Goal: Check status: Check status

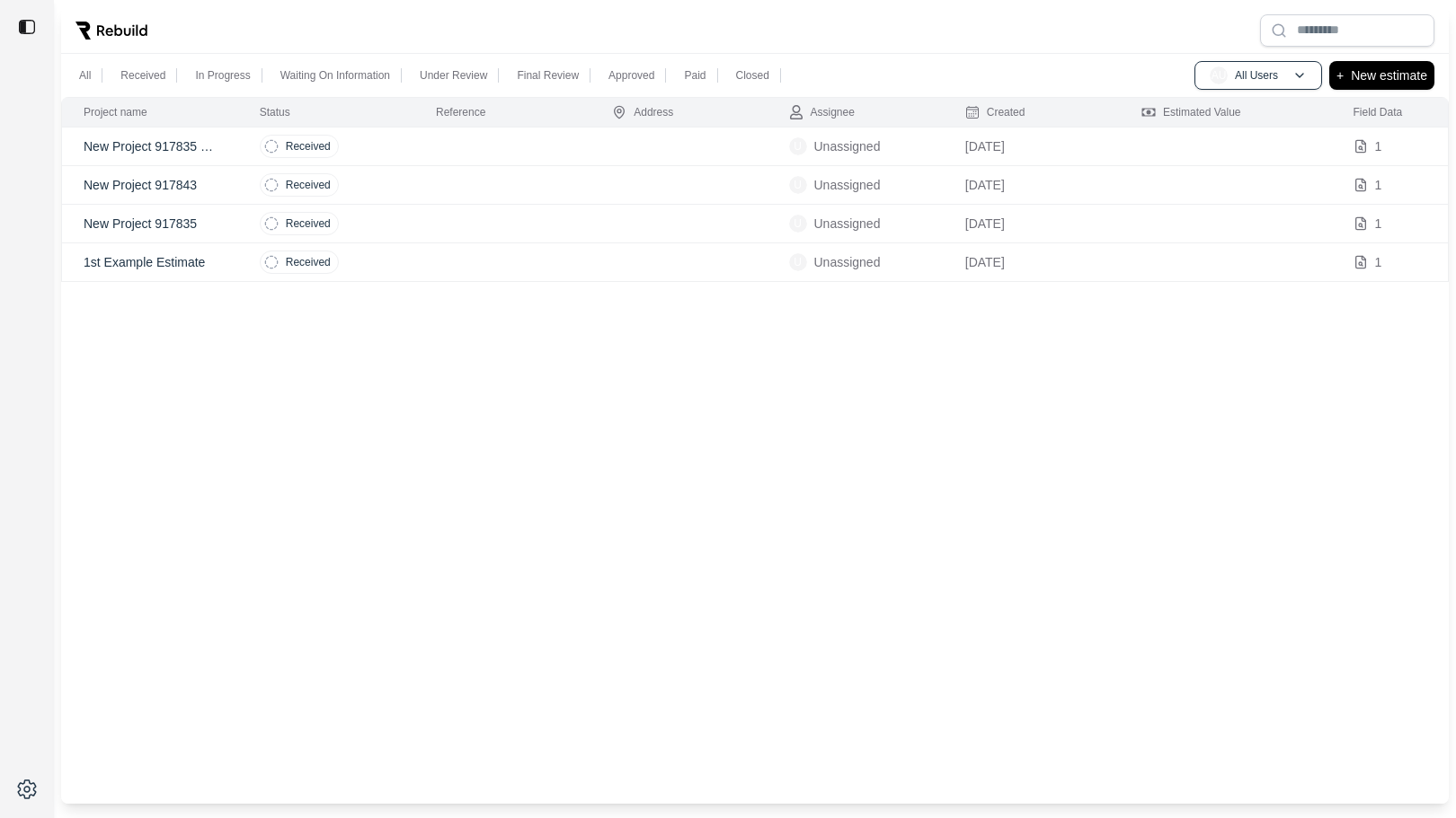
click at [501, 150] on td at bounding box center [503, 148] width 176 height 39
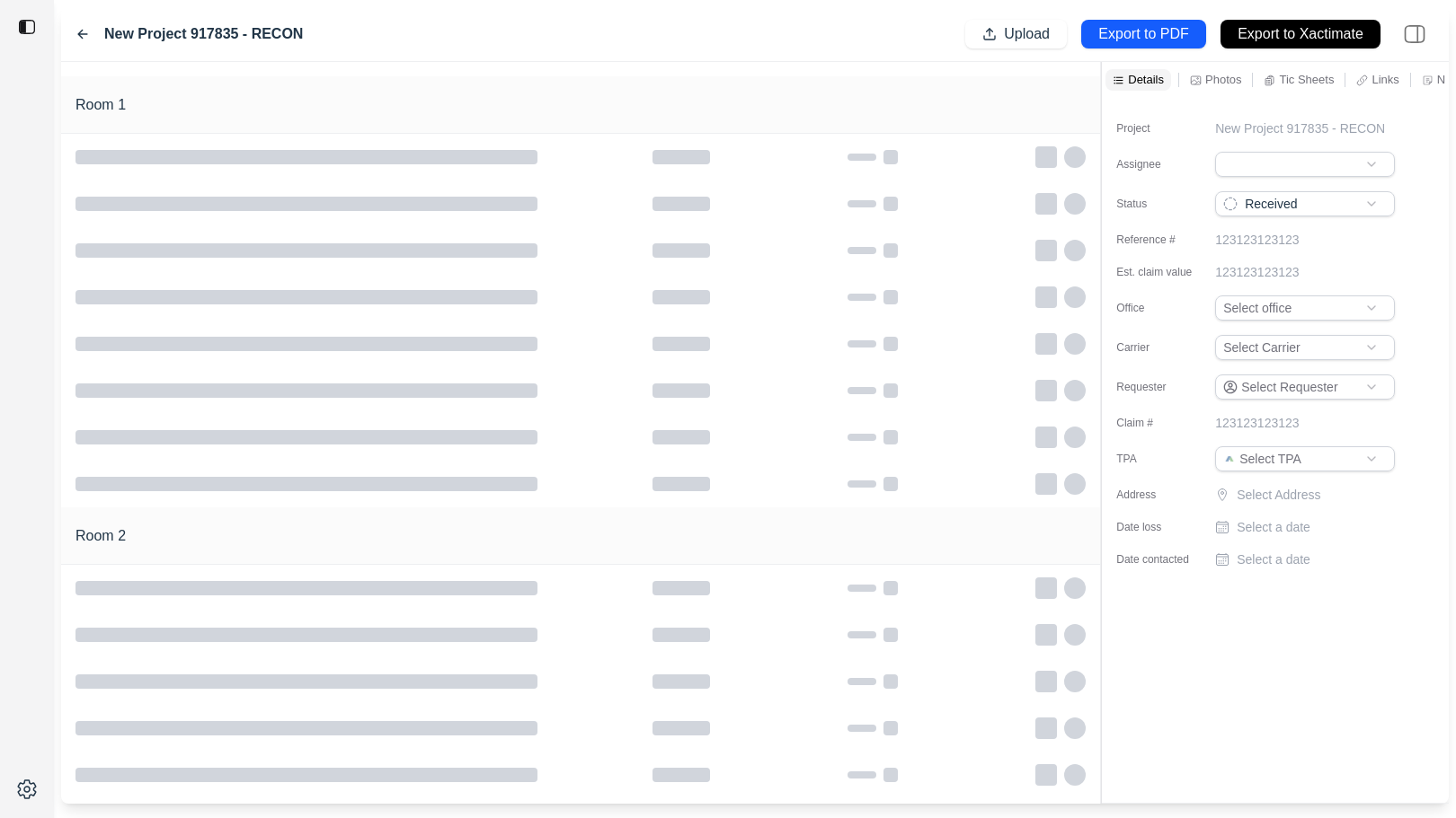
click at [83, 32] on icon at bounding box center [82, 34] width 15 height 15
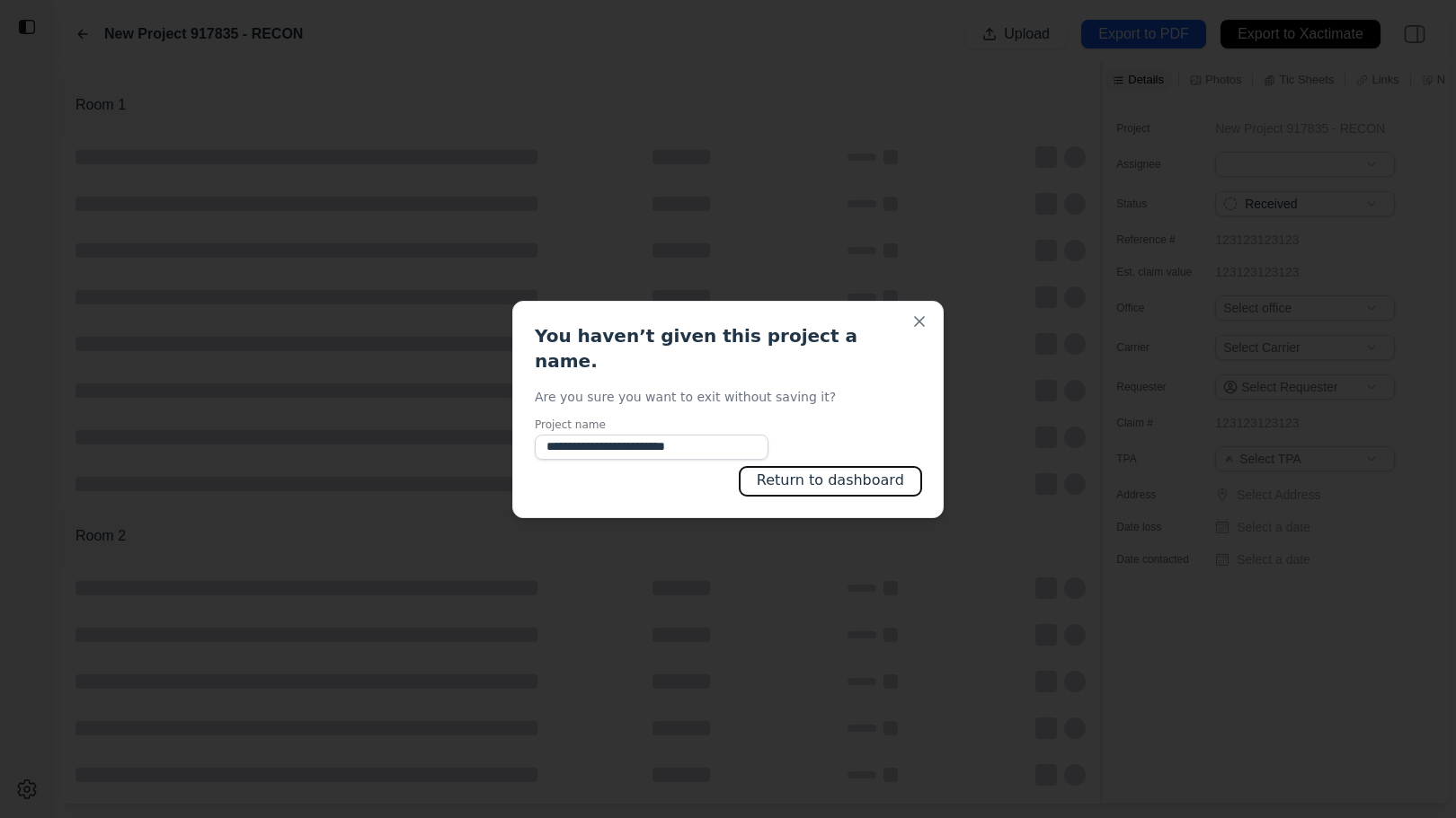
click at [804, 467] on button "Return to dashboard" at bounding box center [830, 481] width 182 height 28
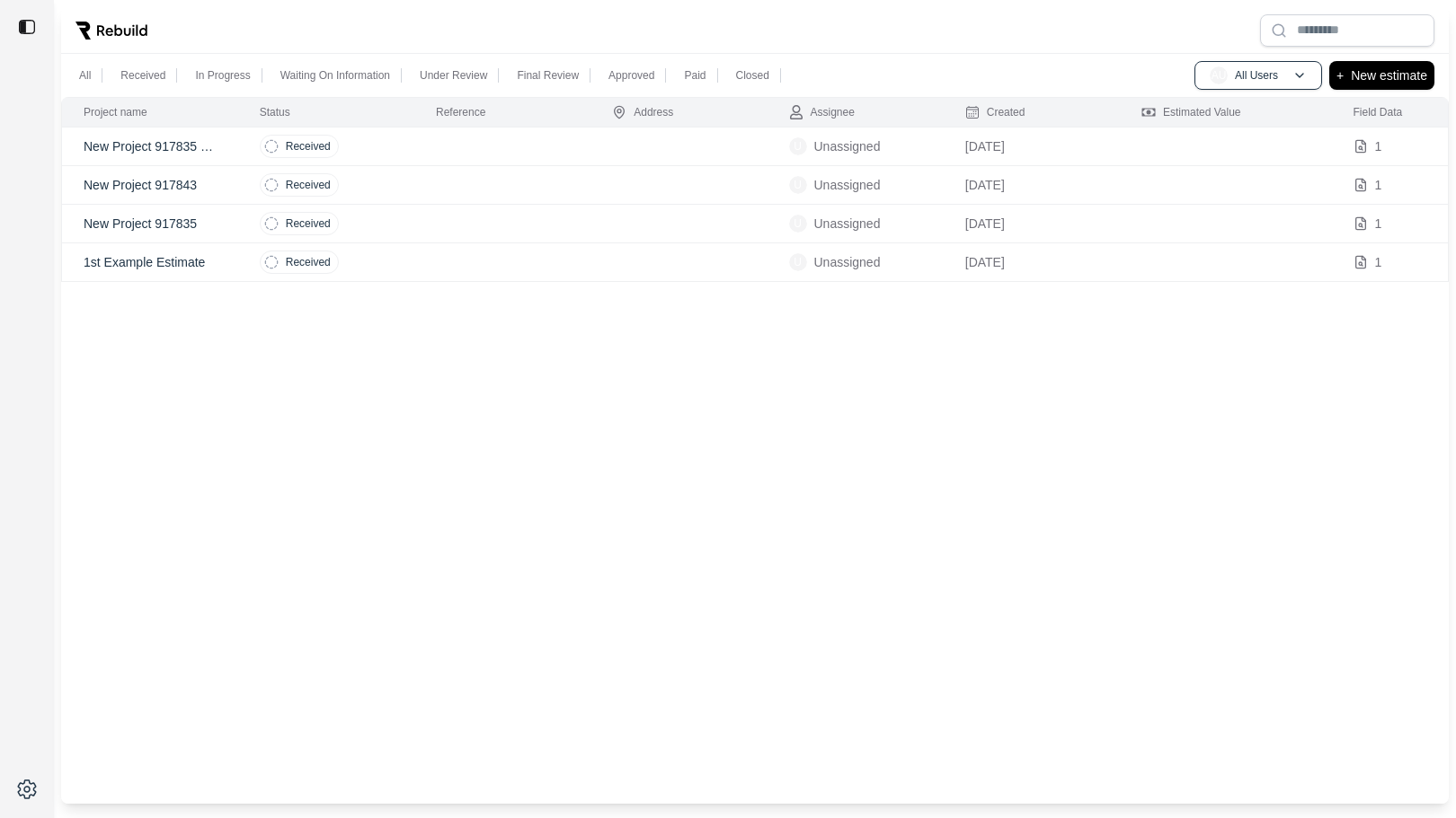
click at [436, 181] on td at bounding box center [503, 186] width 176 height 39
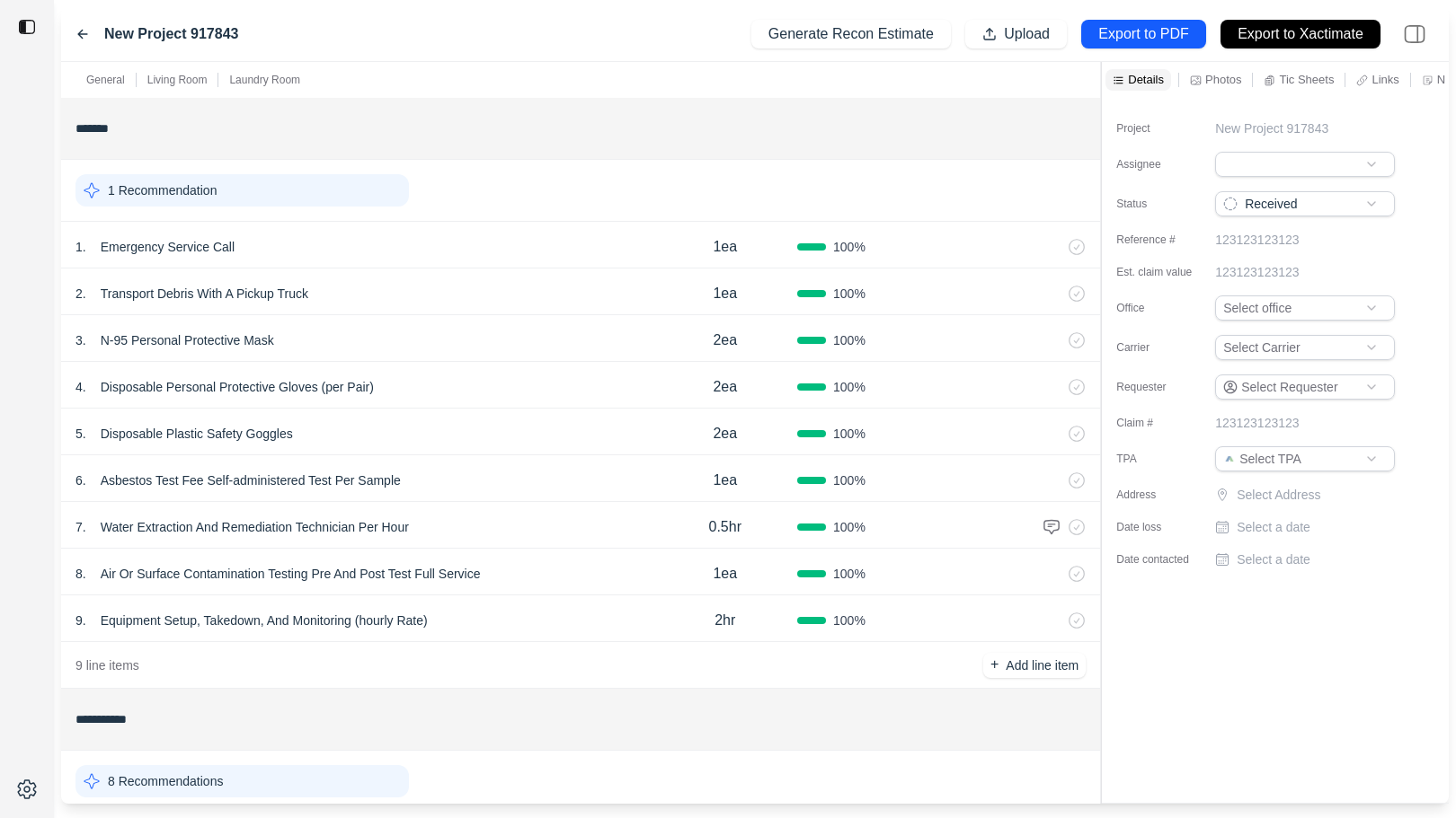
scroll to position [529, 0]
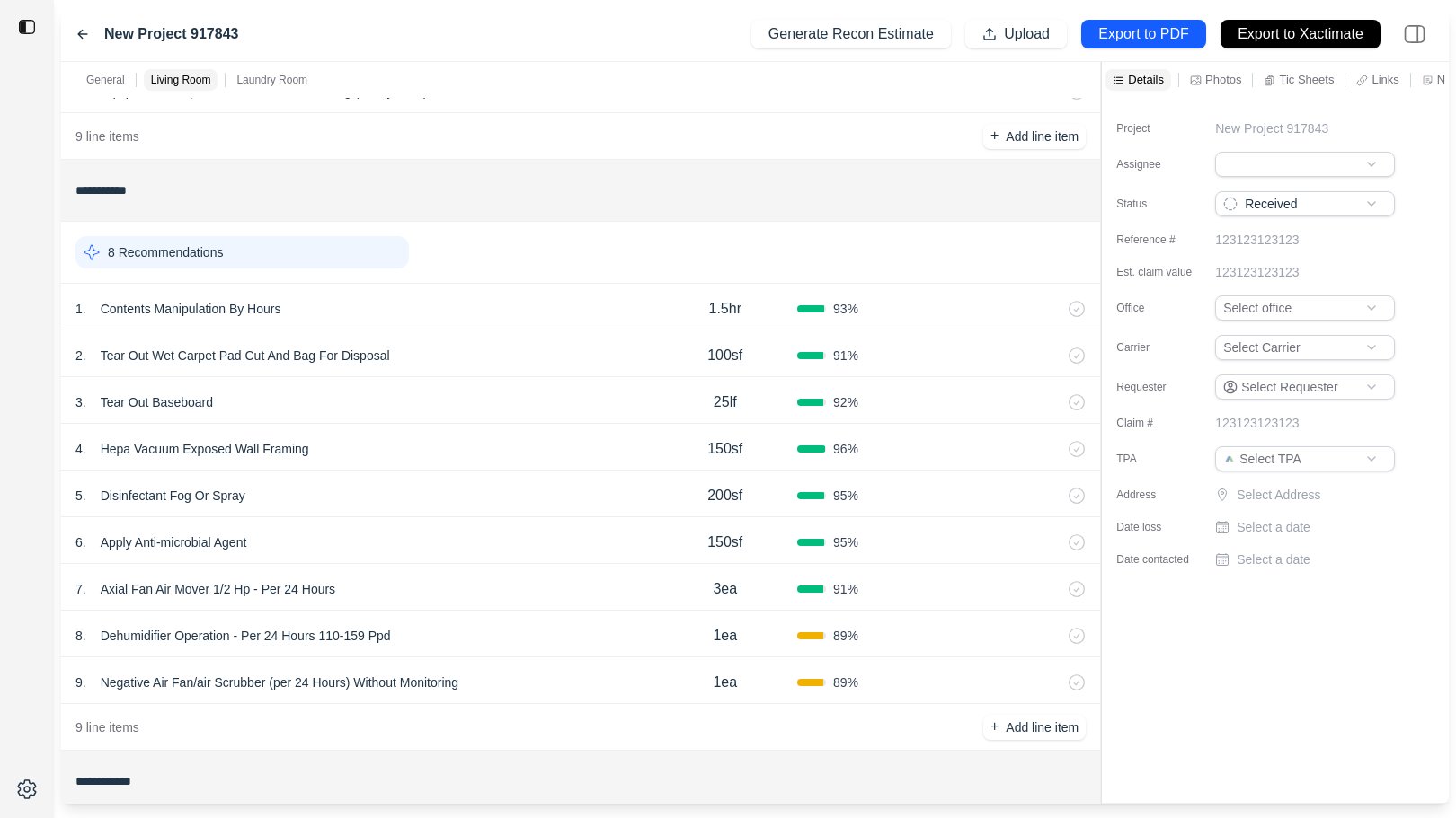
click at [505, 484] on div "5 . Disinfectant Fog Or Spray" at bounding box center [364, 495] width 577 height 25
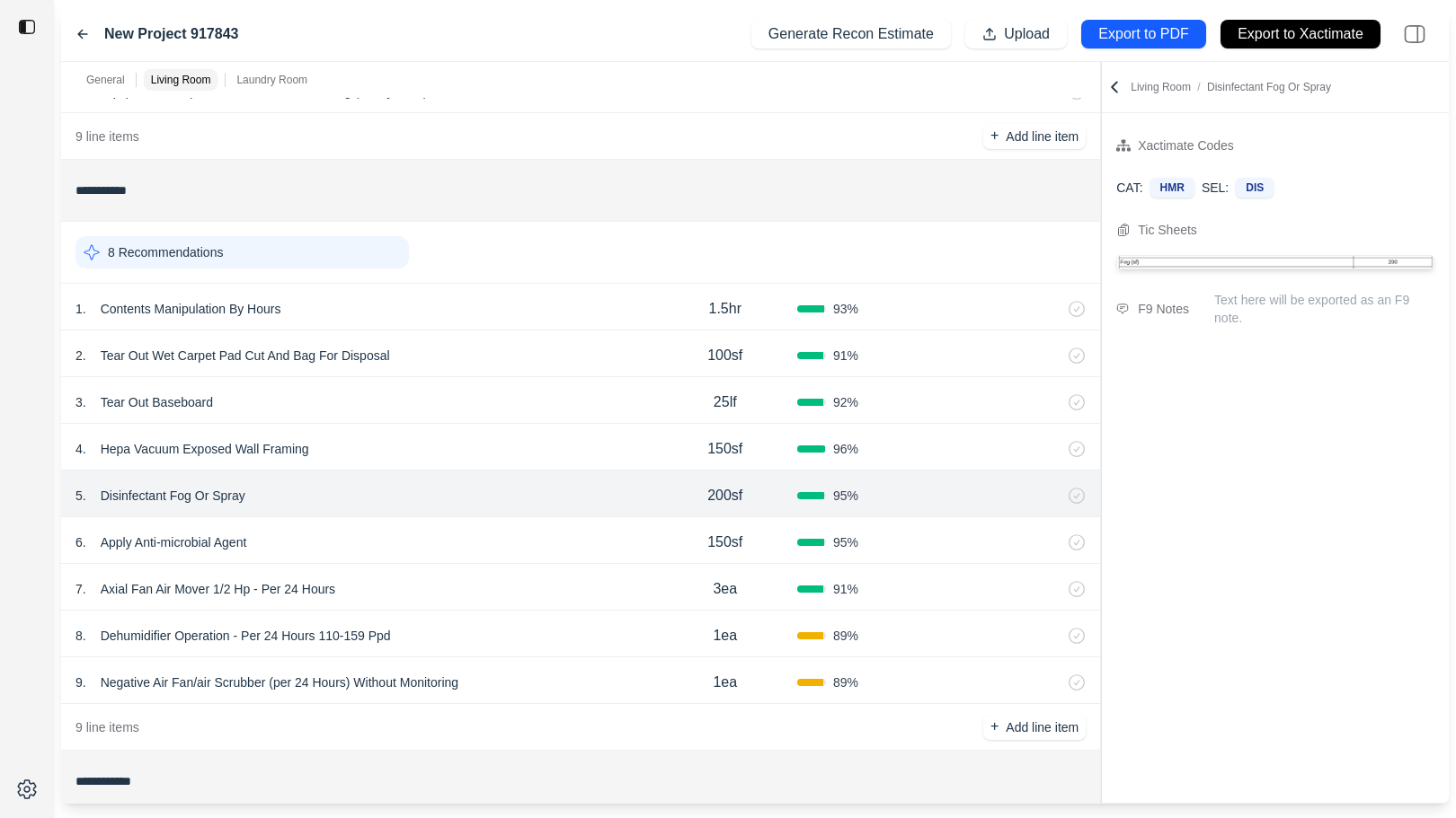
click at [1101, 236] on div at bounding box center [1101, 432] width 1 height 742
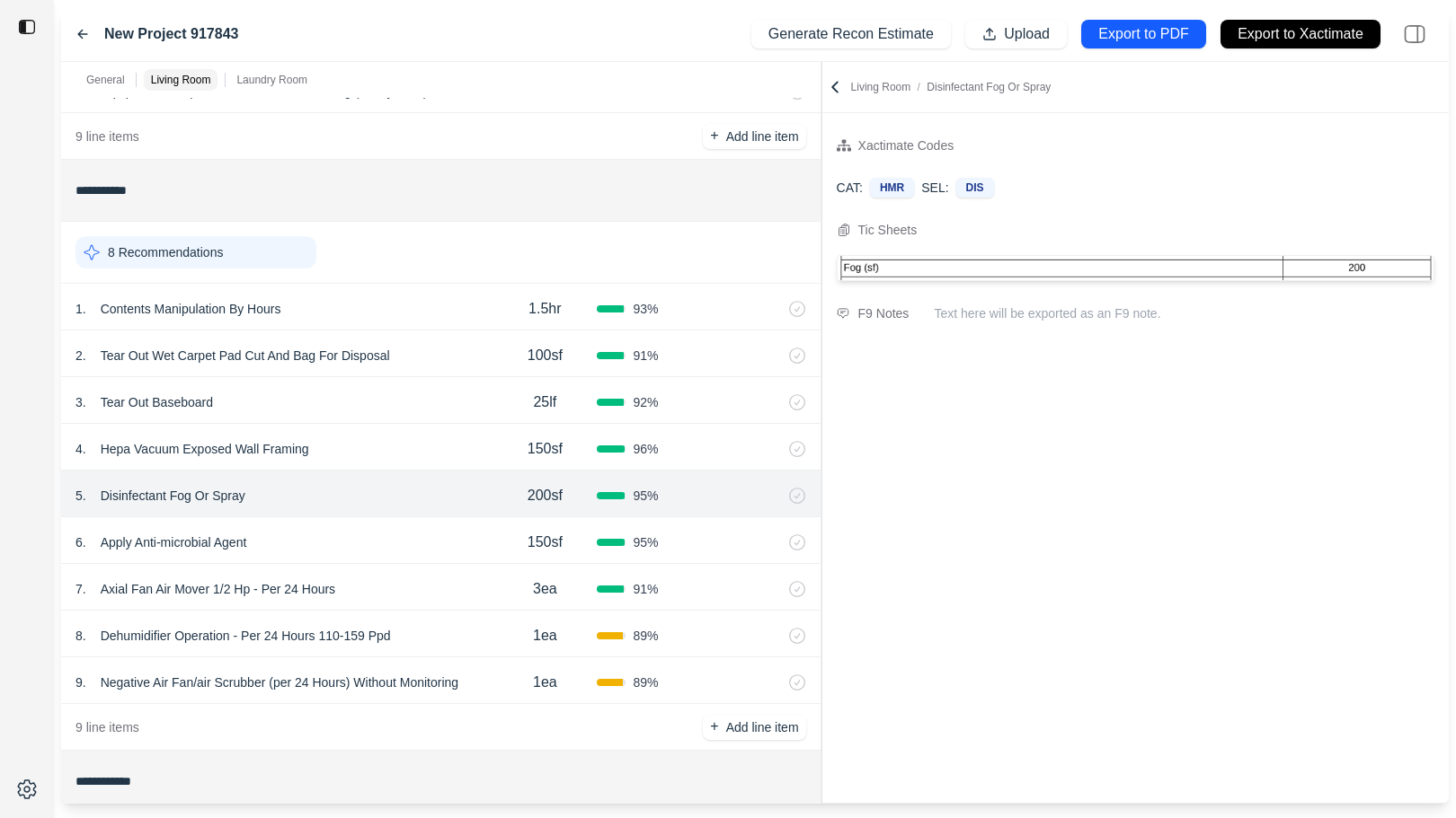
click at [73, 33] on div "New Project 917843 Generate Recon Estimate Upload Export to PDF Export to Xacti…" at bounding box center [755, 34] width 1388 height 55
click at [80, 33] on icon at bounding box center [82, 34] width 9 height 8
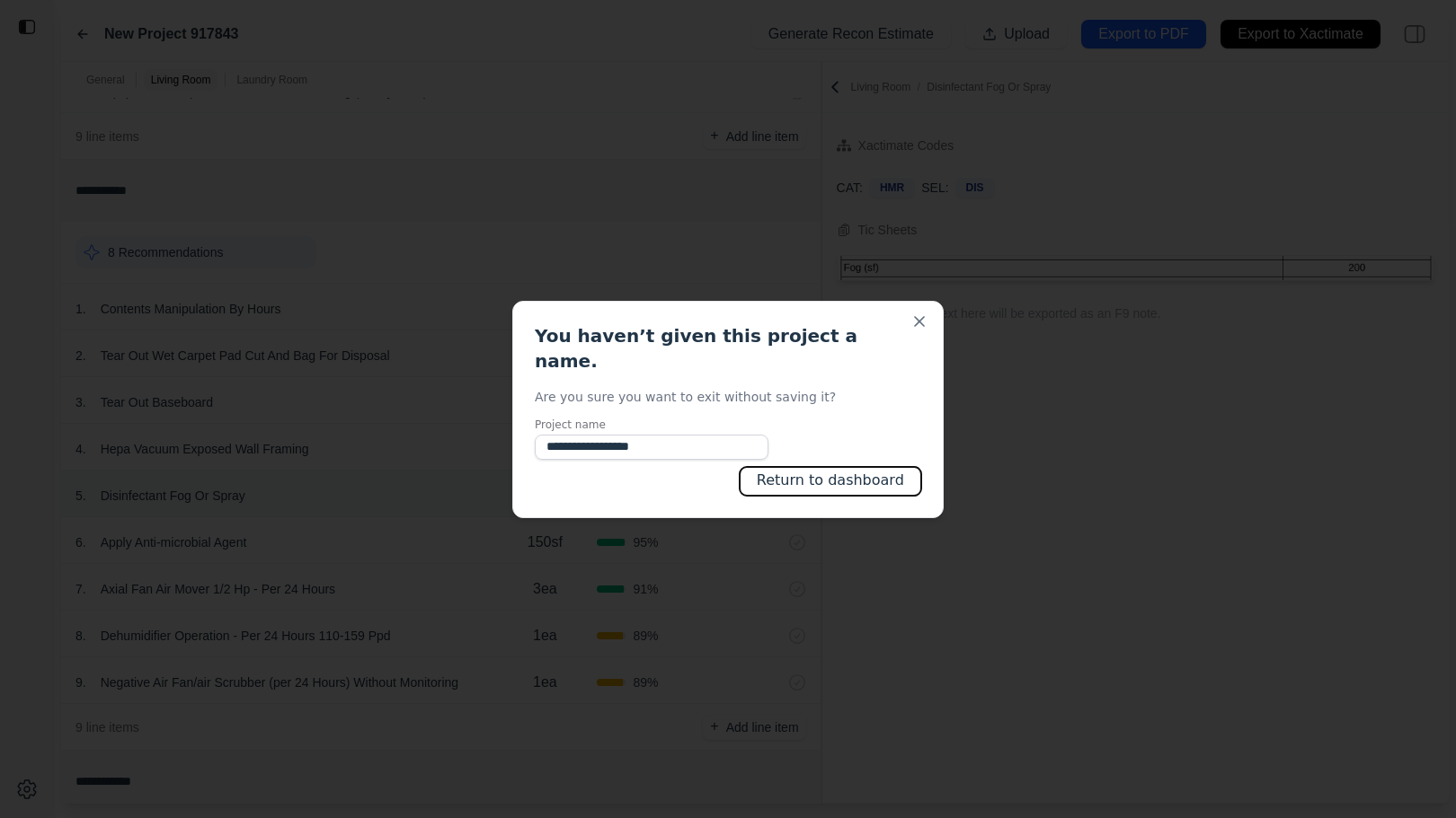
click at [826, 474] on button "Return to dashboard" at bounding box center [830, 481] width 182 height 28
